Goal: Transaction & Acquisition: Book appointment/travel/reservation

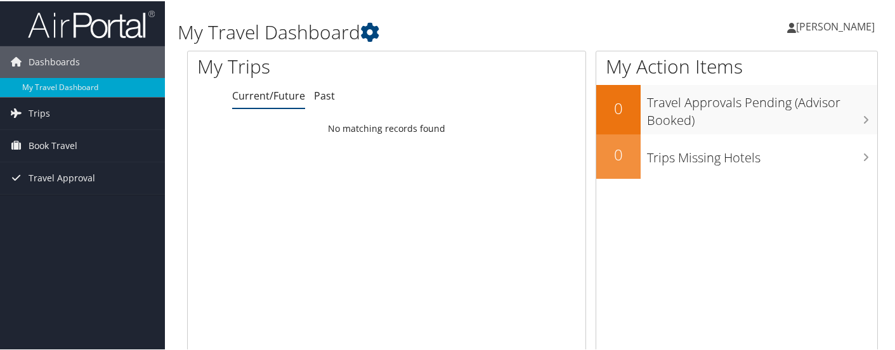
click at [440, 257] on div "Loading... No matching records found" at bounding box center [387, 236] width 398 height 241
click at [44, 112] on span "Trips" at bounding box center [40, 112] width 22 height 32
click at [62, 205] on span "Book Travel" at bounding box center [53, 202] width 49 height 32
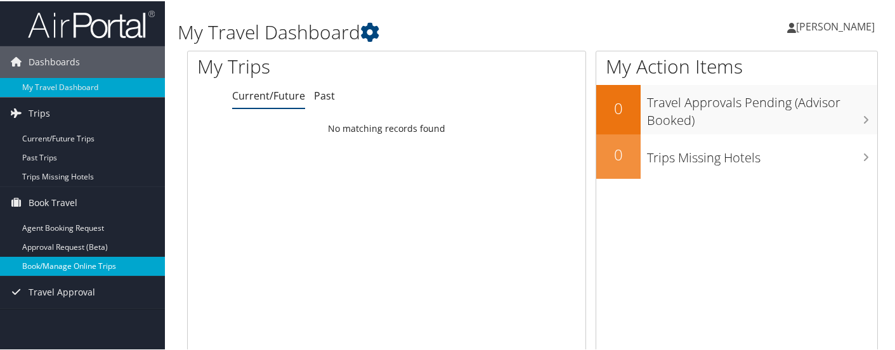
click at [77, 267] on link "Book/Manage Online Trips" at bounding box center [82, 265] width 165 height 19
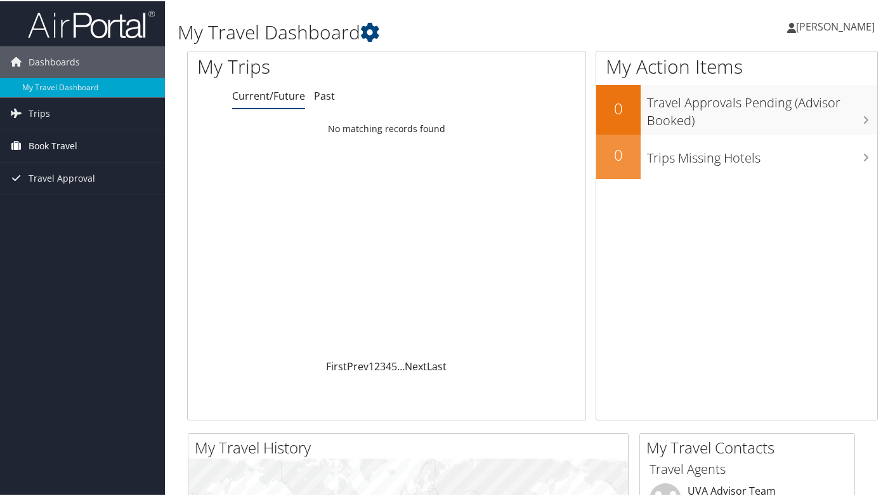
click at [51, 140] on span "Book Travel" at bounding box center [53, 145] width 49 height 32
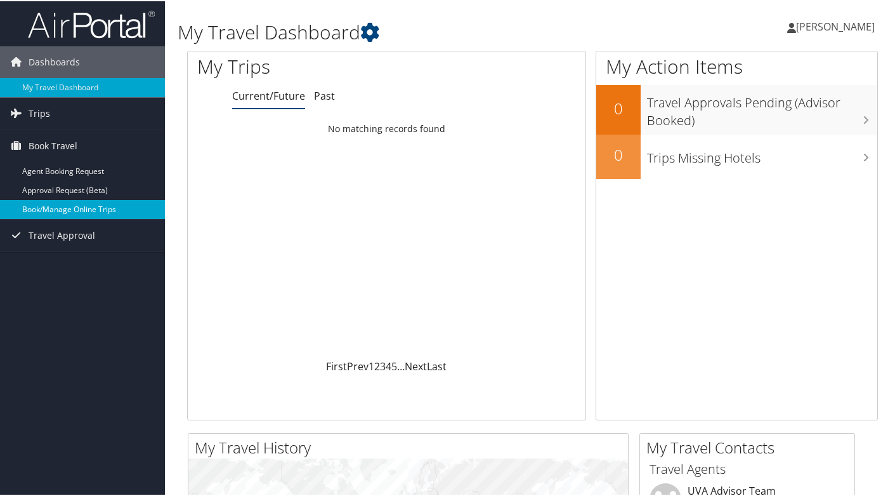
click at [44, 207] on link "Book/Manage Online Trips" at bounding box center [82, 208] width 165 height 19
click at [83, 210] on link "Book/Manage Online Trips" at bounding box center [82, 208] width 165 height 19
click at [88, 209] on link "Book/Manage Online Trips" at bounding box center [82, 208] width 165 height 19
